Goal: Information Seeking & Learning: Learn about a topic

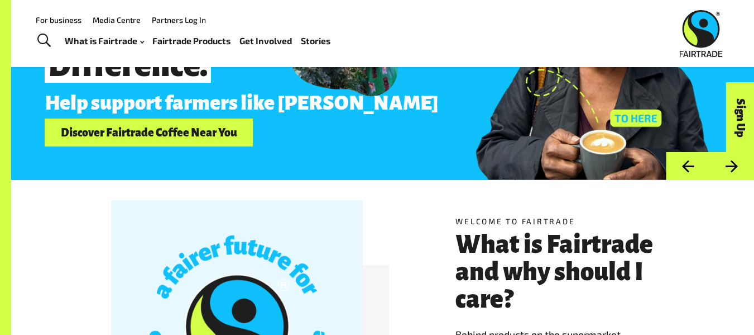
scroll to position [121, 0]
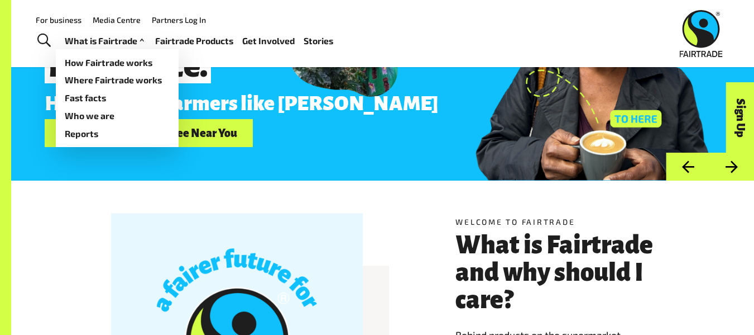
click at [130, 36] on link "What is Fairtrade" at bounding box center [106, 41] width 82 height 16
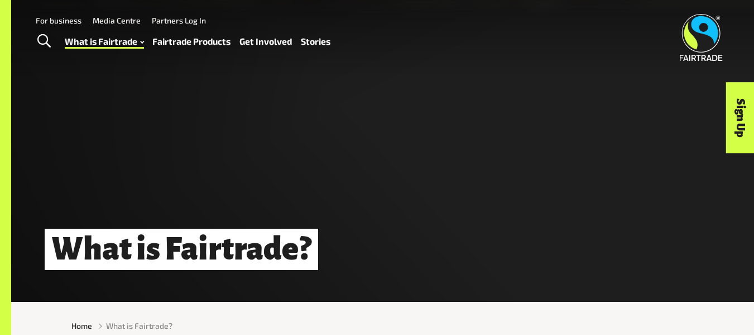
click at [162, 40] on link "Fairtrade Products" at bounding box center [191, 42] width 78 height 16
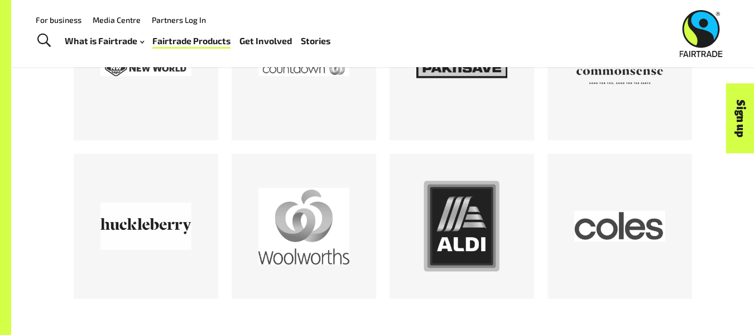
scroll to position [1601, 0]
